Goal: Navigation & Orientation: Find specific page/section

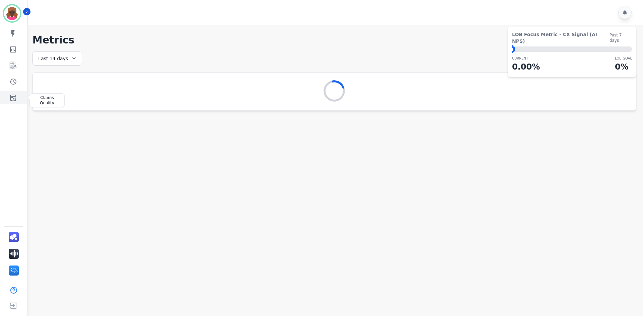
click at [14, 98] on icon "Sidebar" at bounding box center [13, 98] width 8 height 8
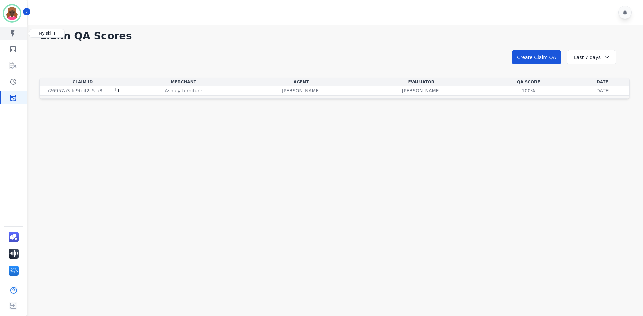
click at [13, 34] on icon "Sidebar" at bounding box center [12, 33] width 3 height 7
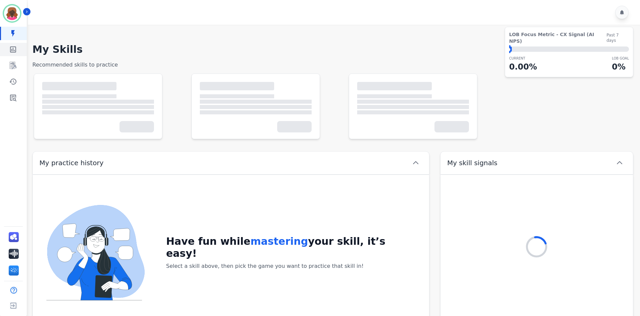
click at [15, 55] on link "Sidebar" at bounding box center [14, 49] width 26 height 13
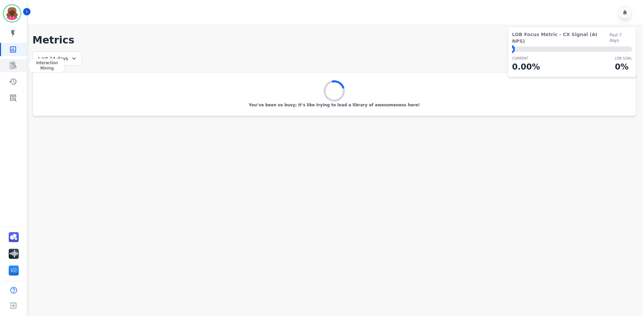
click at [11, 69] on icon "Sidebar" at bounding box center [13, 66] width 8 height 8
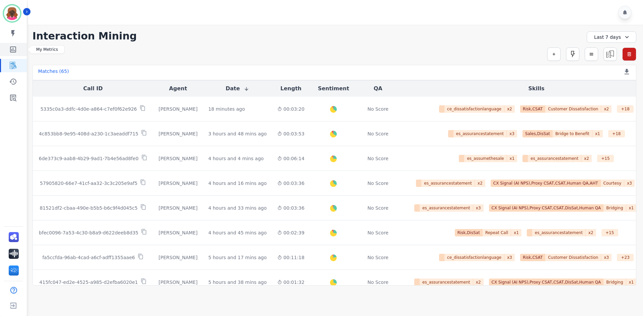
click at [11, 53] on icon "Sidebar" at bounding box center [13, 50] width 8 height 8
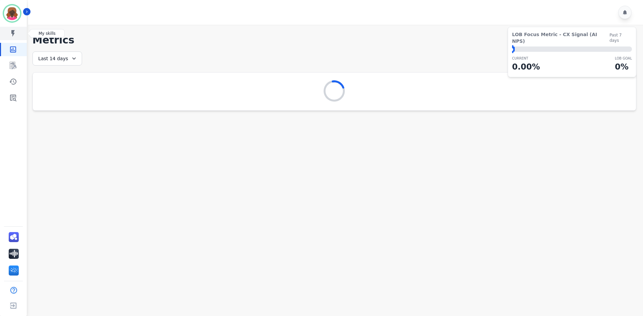
drag, startPoint x: 9, startPoint y: 38, endPoint x: 20, endPoint y: 34, distance: 12.1
click at [9, 38] on link "Sidebar" at bounding box center [14, 33] width 26 height 13
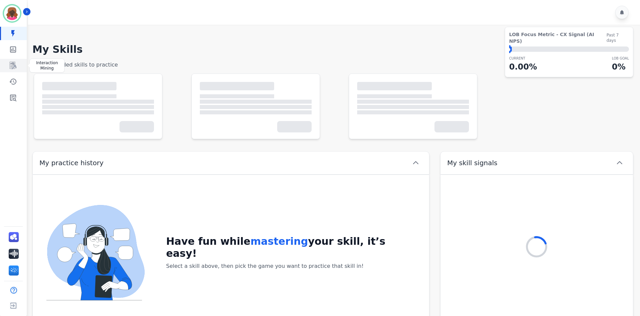
click at [10, 69] on icon "Sidebar" at bounding box center [13, 65] width 7 height 7
